Goal: Find specific page/section

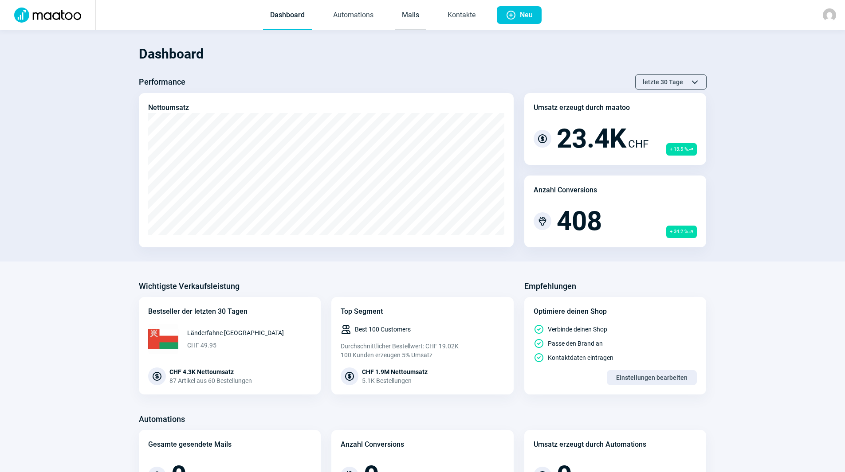
click at [412, 19] on link "Mails" at bounding box center [410, 15] width 31 height 29
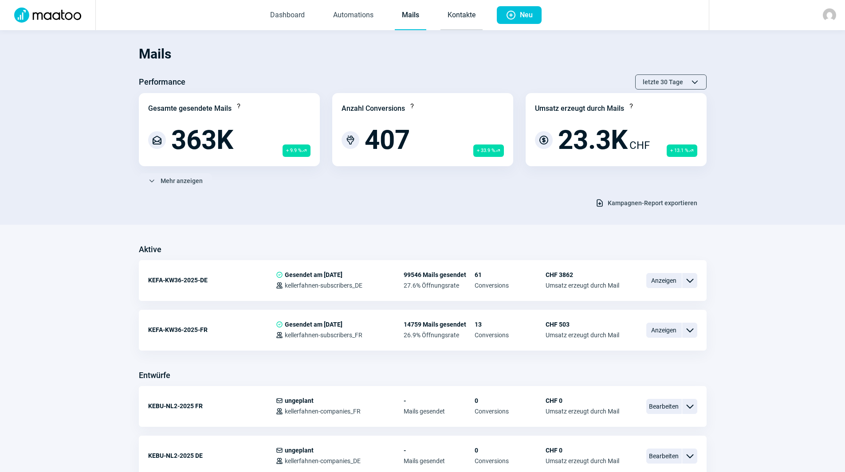
click at [458, 23] on link "Kontakte" at bounding box center [461, 15] width 42 height 29
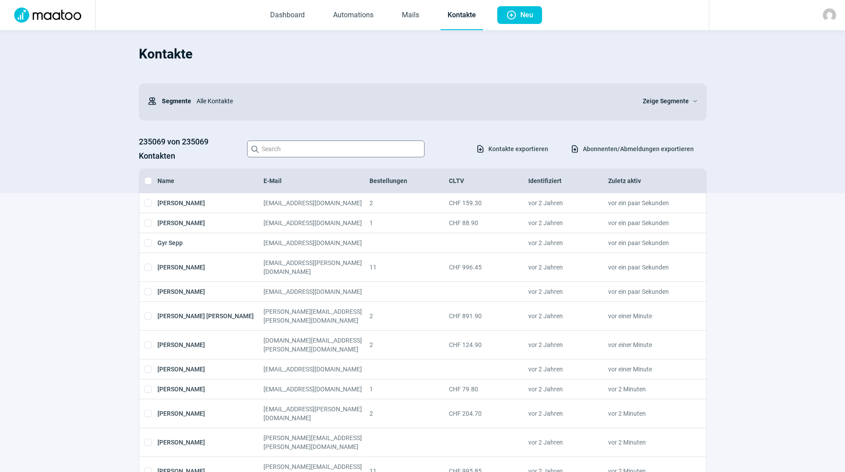
drag, startPoint x: 327, startPoint y: 161, endPoint x: 327, endPoint y: 154, distance: 7.1
click at [327, 158] on div "235069 von 235069 Kontakten Search icon Download icon Kontakte exportieren Down…" at bounding box center [423, 149] width 568 height 28
click at [327, 151] on input "Search icon" at bounding box center [335, 149] width 177 height 17
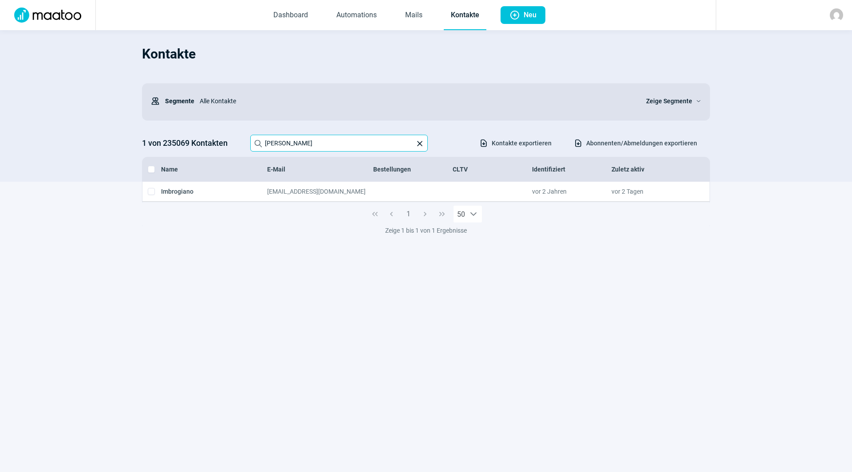
drag, startPoint x: 329, startPoint y: 142, endPoint x: 260, endPoint y: 138, distance: 68.9
click at [260, 138] on input "[PERSON_NAME]" at bounding box center [338, 143] width 177 height 17
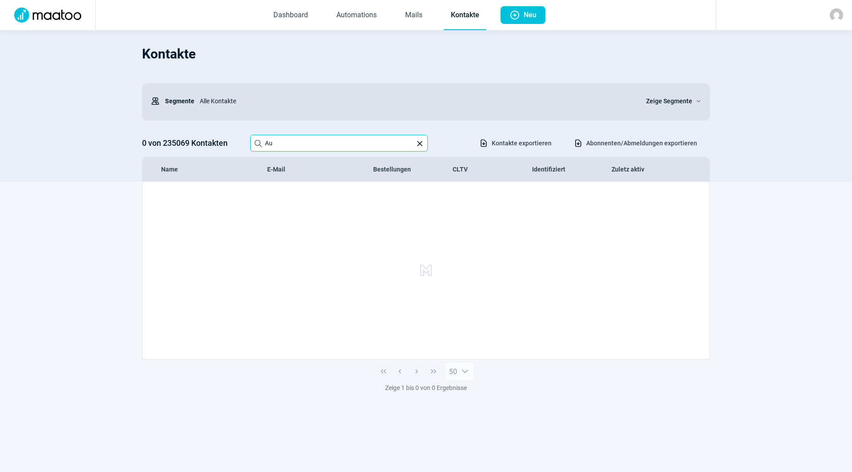
type input "A"
type input "Saline Imbrogiano"
